Goal: Task Accomplishment & Management: Manage account settings

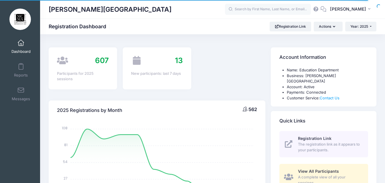
scroll to position [86, 0]
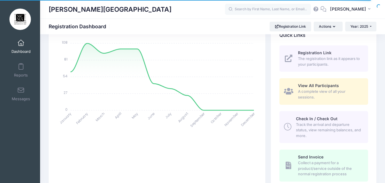
select select
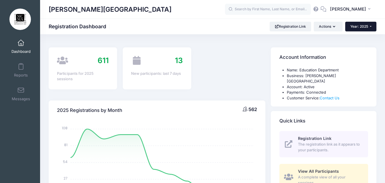
click at [357, 25] on span "Year: 2025" at bounding box center [359, 26] width 18 height 4
click at [356, 37] on link "Year: 2025" at bounding box center [363, 37] width 37 height 7
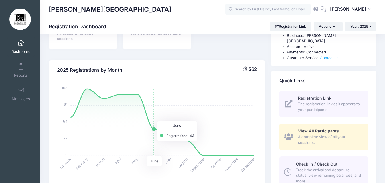
scroll to position [105, 0]
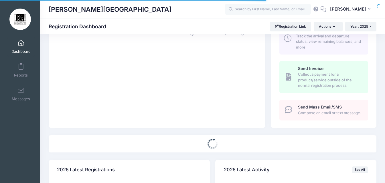
scroll to position [257, 0]
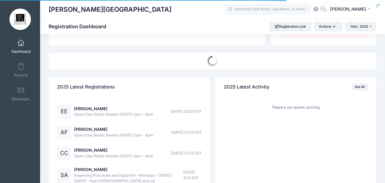
select select
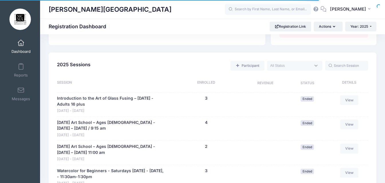
scroll to position [286, 0]
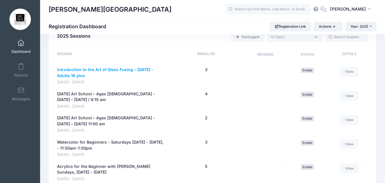
click at [124, 67] on link "Introduction to the Art of Glass Fusing – [DATE] - Adults 16 plus" at bounding box center [111, 73] width 109 height 12
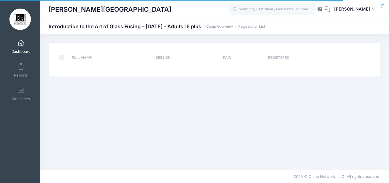
select select "10"
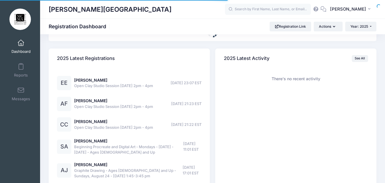
select select
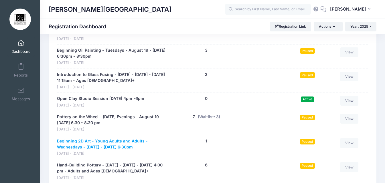
scroll to position [3603, 0]
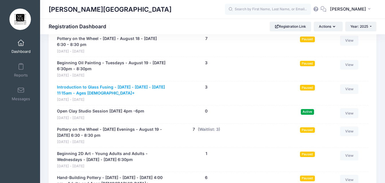
click at [105, 96] on link "Introduction to Glass Fusing - [DATE] - [DATE] - [DATE] 11:15am - Ages [DEMOGRA…" at bounding box center [111, 90] width 109 height 12
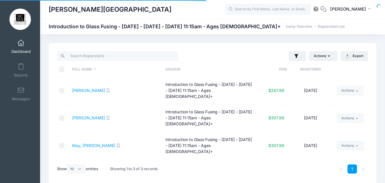
select select "10"
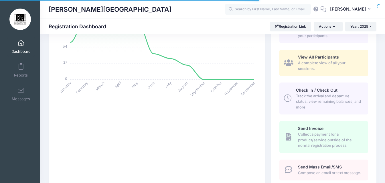
scroll to position [136, 0]
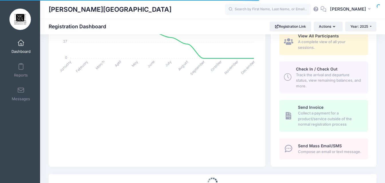
select select
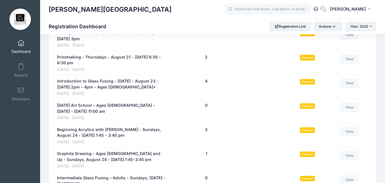
scroll to position [3874, 0]
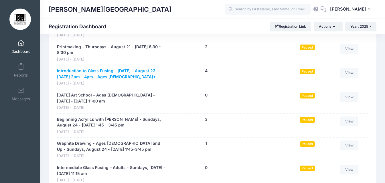
click at [115, 80] on link "Introduction to Glass Fusing - [DATE] - August 23 - [DATE] 2pm - 4pm - Ages [DE…" at bounding box center [111, 74] width 109 height 12
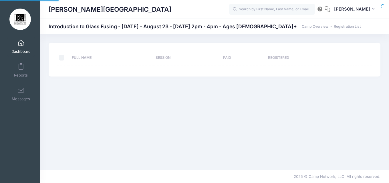
select select "10"
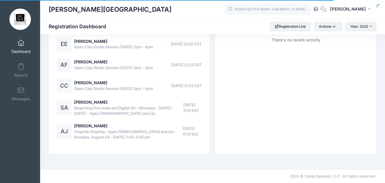
select select
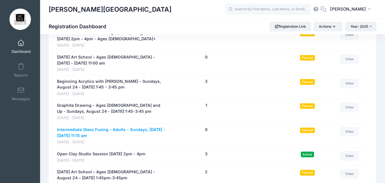
scroll to position [3901, 0]
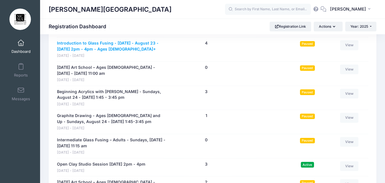
click at [103, 52] on link "Introduction to Glass Fusing - [DATE] - August 23 - [DATE] 2pm - 4pm - Ages [DE…" at bounding box center [111, 46] width 109 height 12
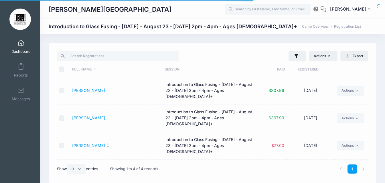
select select "10"
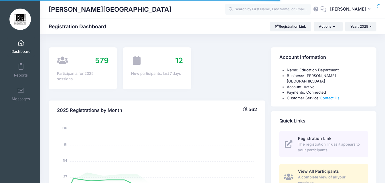
scroll to position [328, 0]
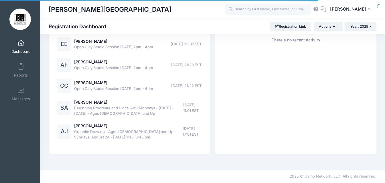
select select
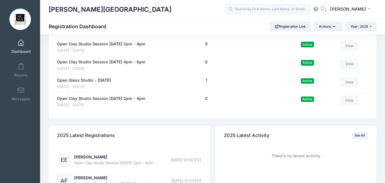
scroll to position [4187, 0]
